Goal: Find specific page/section: Find specific page/section

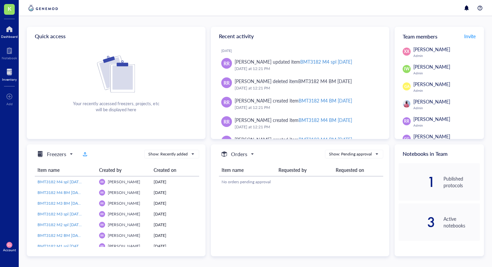
click at [8, 73] on div at bounding box center [9, 72] width 15 height 11
